Goal: Task Accomplishment & Management: Use online tool/utility

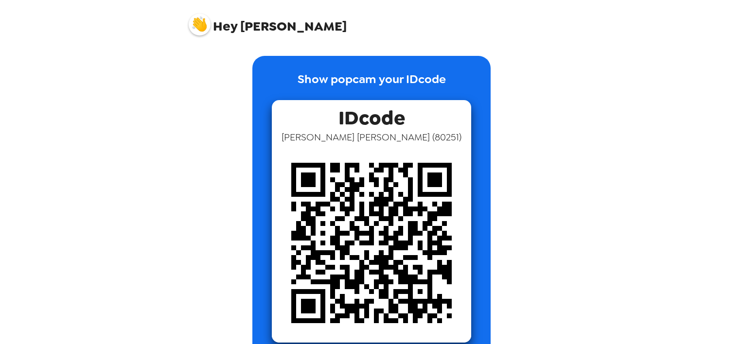
click at [355, 227] on img at bounding box center [371, 242] width 199 height 199
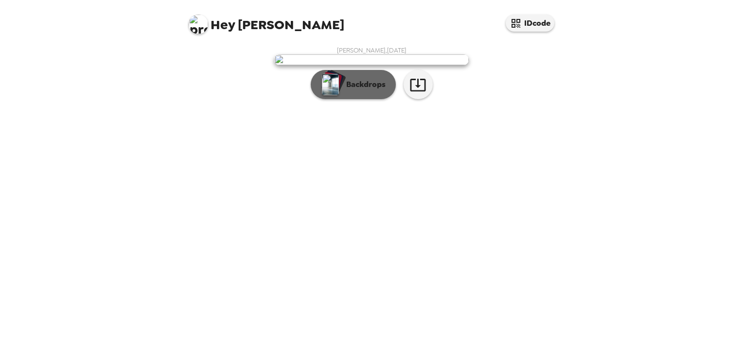
click at [347, 99] on button "Backdrops" at bounding box center [353, 84] width 85 height 29
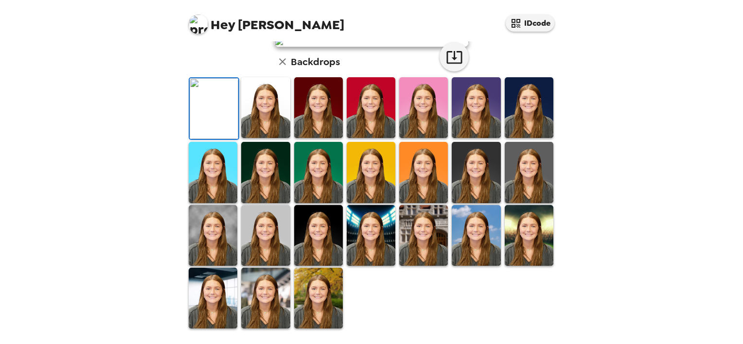
scroll to position [245, 0]
click at [507, 232] on img at bounding box center [529, 235] width 49 height 61
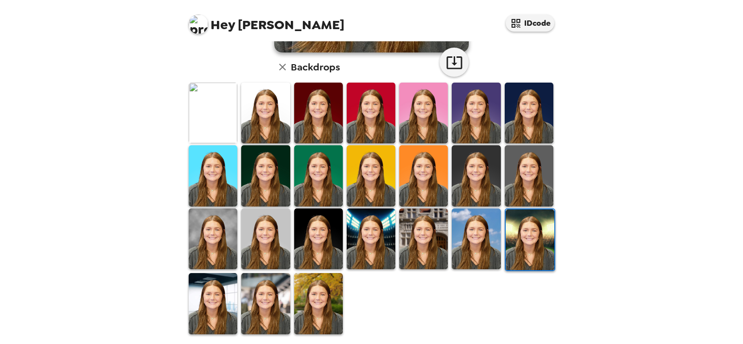
click at [373, 224] on img at bounding box center [371, 239] width 49 height 61
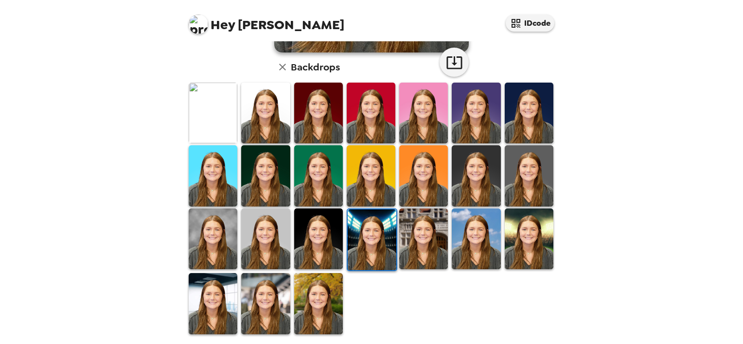
click at [323, 225] on img at bounding box center [318, 239] width 49 height 61
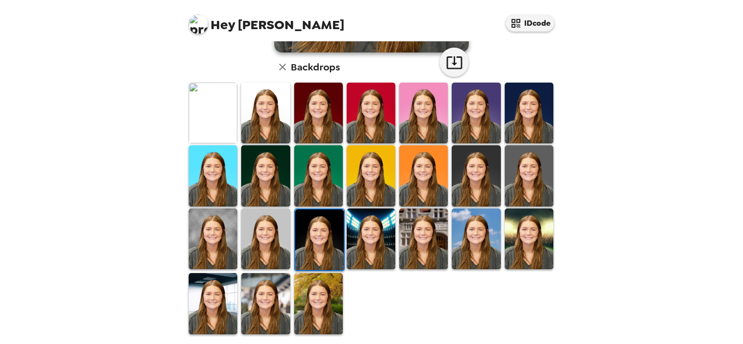
click at [223, 212] on img at bounding box center [213, 239] width 49 height 61
